Goal: Task Accomplishment & Management: Complete application form

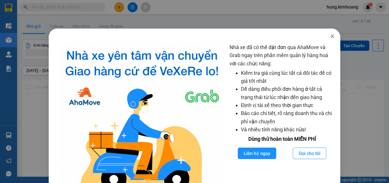
click at [331, 36] on span "Close" at bounding box center [332, 36] width 16 height 16
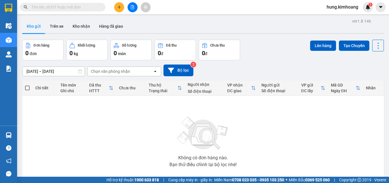
click at [64, 7] on input "text" at bounding box center [64, 7] width 67 height 6
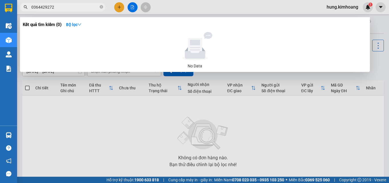
click at [39, 6] on input "0364429272" at bounding box center [64, 7] width 67 height 6
type input "0364429272"
click at [120, 7] on div at bounding box center [194, 91] width 389 height 183
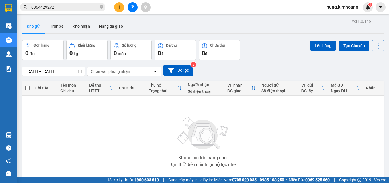
click at [120, 7] on icon "plus" at bounding box center [119, 7] width 4 height 4
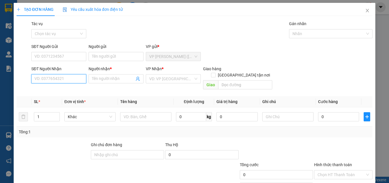
paste input "0364429272"
type input "0364429272"
click at [113, 78] on input "Người nhận *" at bounding box center [113, 78] width 42 height 6
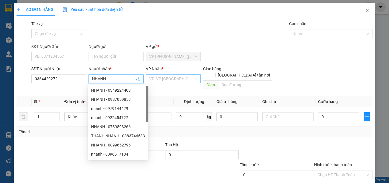
type input "NHANH"
drag, startPoint x: 156, startPoint y: 82, endPoint x: 156, endPoint y: 85, distance: 3.0
click at [156, 82] on input "search" at bounding box center [171, 78] width 44 height 9
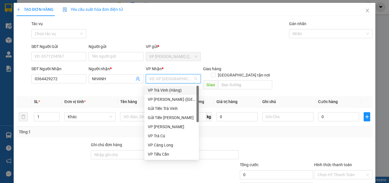
click at [156, 90] on div "VP Trà Vinh (Hàng)" at bounding box center [172, 90] width 48 height 6
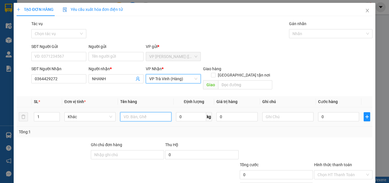
click at [134, 112] on input "text" at bounding box center [145, 116] width 51 height 9
type input "THÙNG MÚT KK"
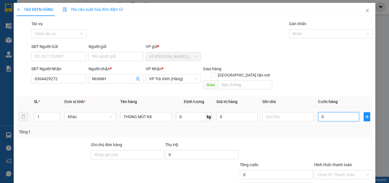
click at [332, 112] on input "0" at bounding box center [338, 116] width 41 height 9
type input "3"
type input "30"
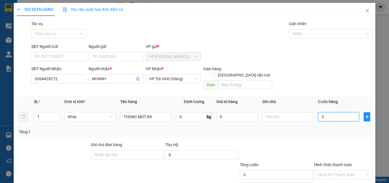
type input "30"
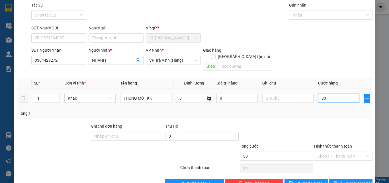
scroll to position [28, 0]
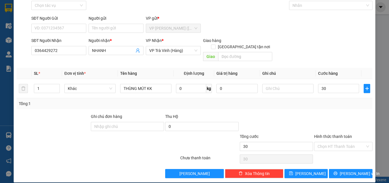
type input "30.000"
drag, startPoint x: 338, startPoint y: 132, endPoint x: 336, endPoint y: 138, distance: 6.5
click at [338, 133] on div "Hình thức thanh toán" at bounding box center [343, 137] width 58 height 9
click at [336, 142] on input "Hình thức thanh toán" at bounding box center [342, 146] width 48 height 9
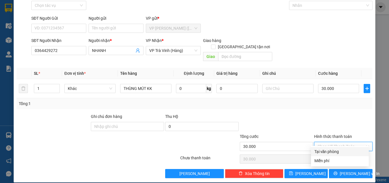
click at [336, 150] on div "Tại văn phòng" at bounding box center [340, 151] width 51 height 6
type input "0"
click at [342, 161] on div "Transit Pickup Surcharge Ids Transit Deliver Surcharge Ids Transit Deliver Surc…" at bounding box center [195, 84] width 356 height 185
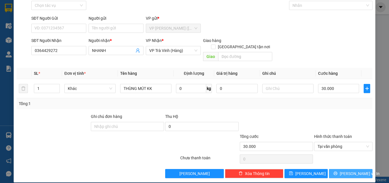
click at [342, 170] on span "[PERSON_NAME] và In" at bounding box center [360, 173] width 40 height 6
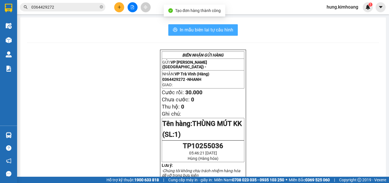
click at [203, 30] on span "In mẫu biên lai tự cấu hình" at bounding box center [207, 29] width 54 height 7
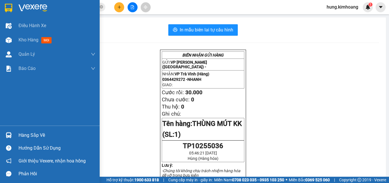
click at [25, 138] on div "Hàng sắp về" at bounding box center [57, 135] width 77 height 9
click at [8, 129] on div "Hàng sắp về" at bounding box center [50, 134] width 100 height 13
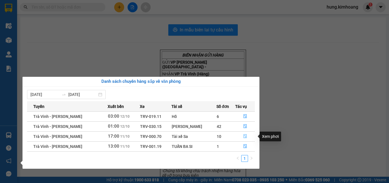
click at [243, 136] on icon "file-done" at bounding box center [245, 136] width 4 height 4
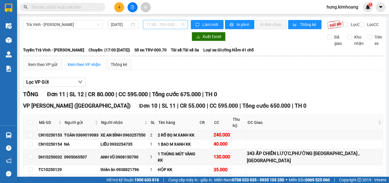
click at [172, 23] on span "17:00 - TRV-000.70" at bounding box center [165, 24] width 38 height 9
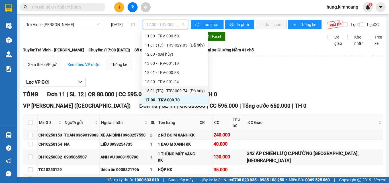
click at [174, 92] on div "15:01 (TC) - TRV-000.74 - (Đã hủy)" at bounding box center [175, 90] width 60 height 6
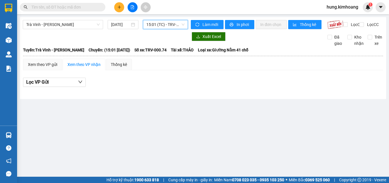
click at [175, 26] on span "15:01 (TC) - TRV-000.74 - (Đã hủy)" at bounding box center [165, 24] width 38 height 9
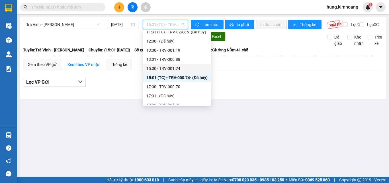
scroll to position [146, 0]
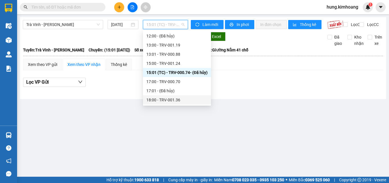
click at [171, 100] on div "18:00 - TRV-001.36" at bounding box center [176, 100] width 61 height 6
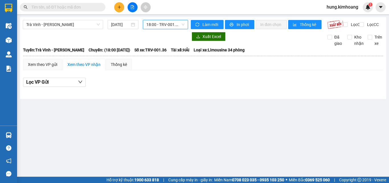
click at [168, 23] on span "18:00 - TRV-001.36" at bounding box center [165, 24] width 38 height 9
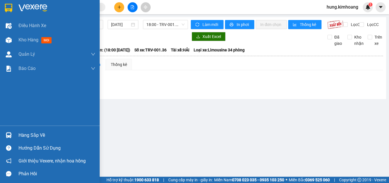
click at [31, 131] on div "Hàng sắp về" at bounding box center [57, 135] width 77 height 9
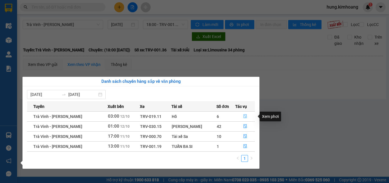
click at [245, 115] on icon "file-done" at bounding box center [245, 116] width 4 height 4
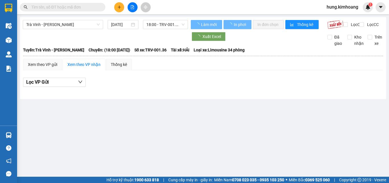
type input "12/10/2025"
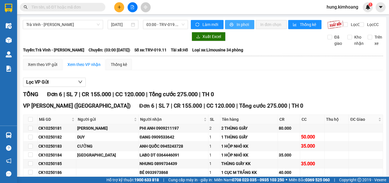
click at [240, 26] on span "In phơi" at bounding box center [243, 24] width 13 height 6
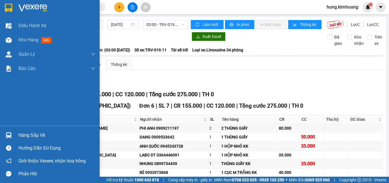
click at [13, 133] on div at bounding box center [9, 135] width 10 height 10
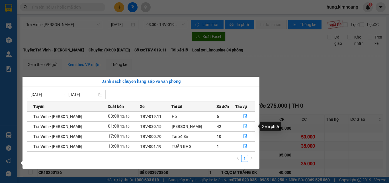
click at [244, 126] on icon "file-done" at bounding box center [245, 126] width 4 height 4
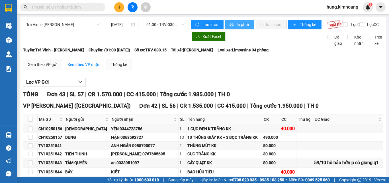
click at [238, 21] on span "In phơi" at bounding box center [243, 24] width 13 height 6
click at [244, 26] on span "In phơi" at bounding box center [243, 24] width 13 height 6
click at [115, 6] on button at bounding box center [119, 7] width 10 height 10
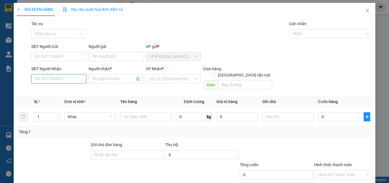
click at [63, 80] on input "SĐT Người Nhận" at bounding box center [58, 78] width 55 height 9
type input "0979576900"
click at [76, 89] on div "0979576900 - THẢO" at bounding box center [58, 90] width 48 height 6
type input "THẢO"
type input "BA SI"
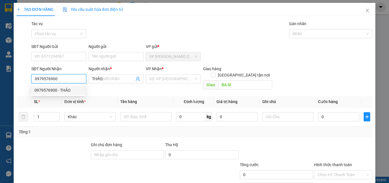
type input "70.000"
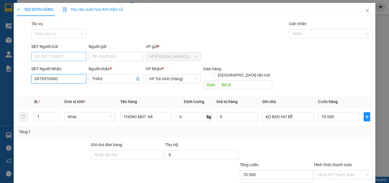
type input "0979576900"
click at [66, 57] on input "SĐT Người Gửi" at bounding box center [58, 56] width 55 height 9
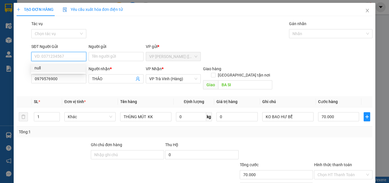
click at [73, 57] on input "SĐT Người Gửi" at bounding box center [58, 56] width 55 height 9
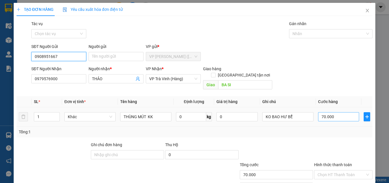
type input "0908951667"
click at [329, 112] on input "70.000" at bounding box center [338, 116] width 41 height 9
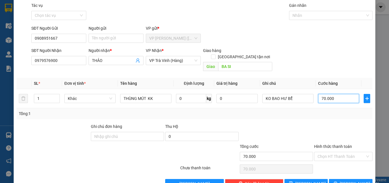
scroll to position [28, 0]
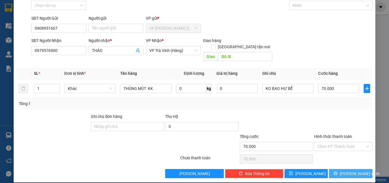
click at [345, 170] on span "[PERSON_NAME] và In" at bounding box center [360, 173] width 40 height 6
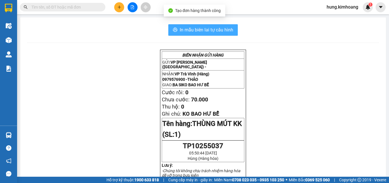
click at [201, 26] on button "In mẫu biên lai tự cấu hình" at bounding box center [203, 29] width 70 height 11
